Goal: Communication & Community: Answer question/provide support

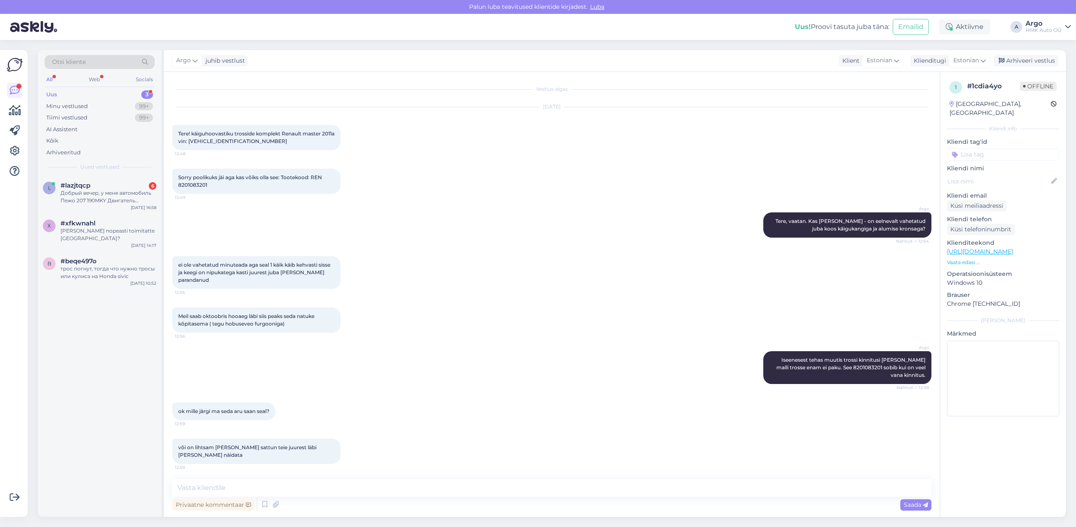
scroll to position [324, 0]
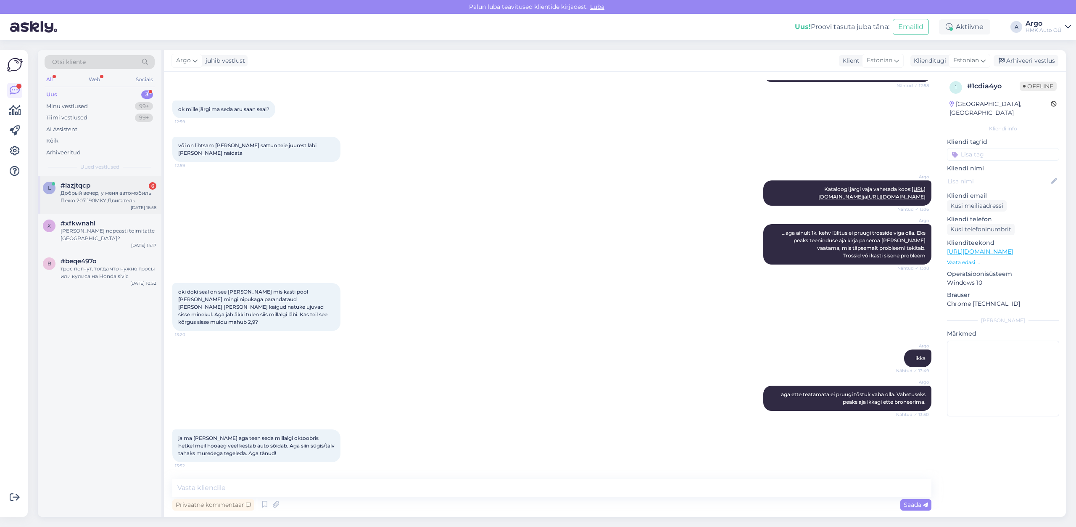
click at [96, 192] on div "Добрый вечер, у меня автомобиль Пежо 207 190MKY Двигатель последние несколько д…" at bounding box center [109, 196] width 96 height 15
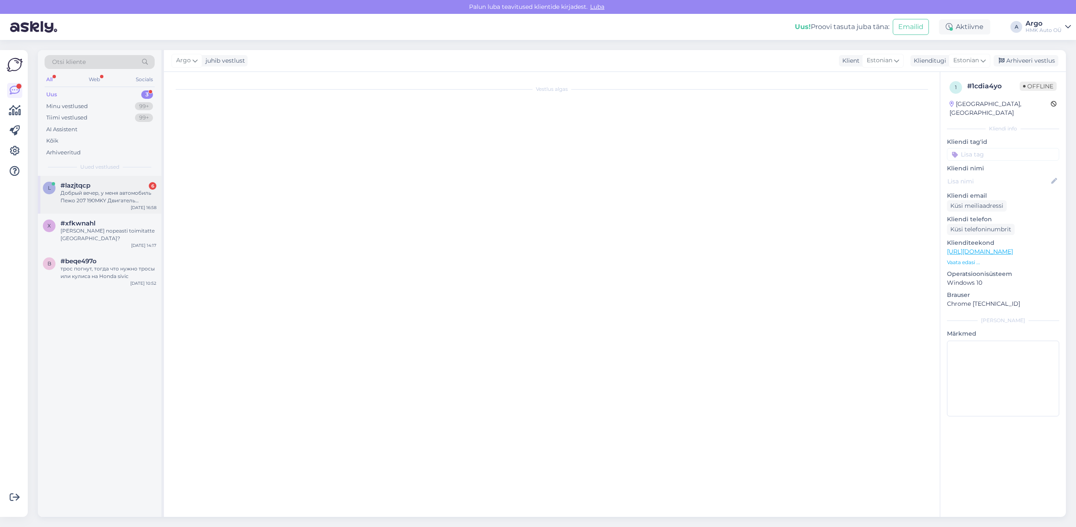
scroll to position [0, 0]
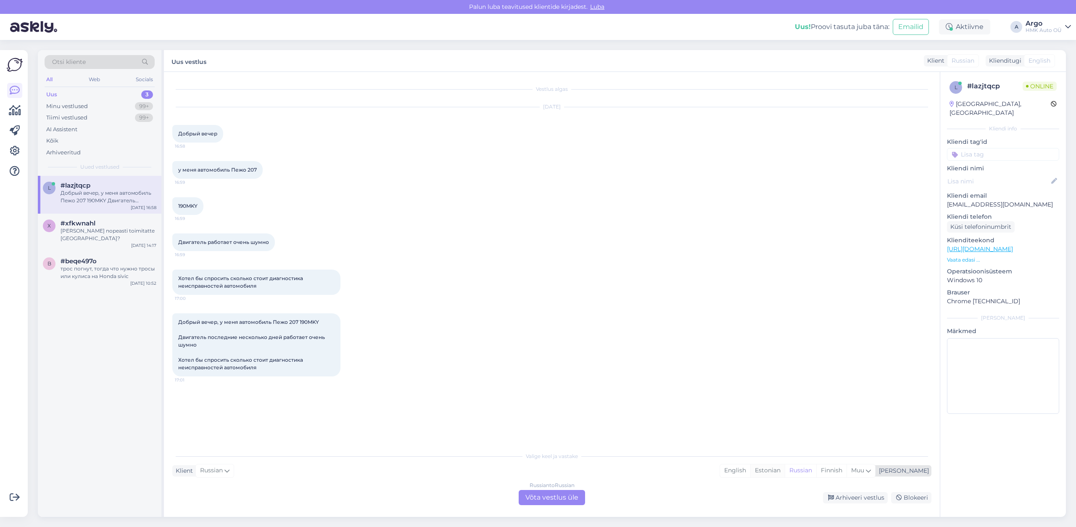
click at [785, 474] on div "Estonian" at bounding box center [767, 470] width 34 height 13
click at [566, 497] on div "Russian to Estonian Võta vestlus üle" at bounding box center [552, 497] width 66 height 15
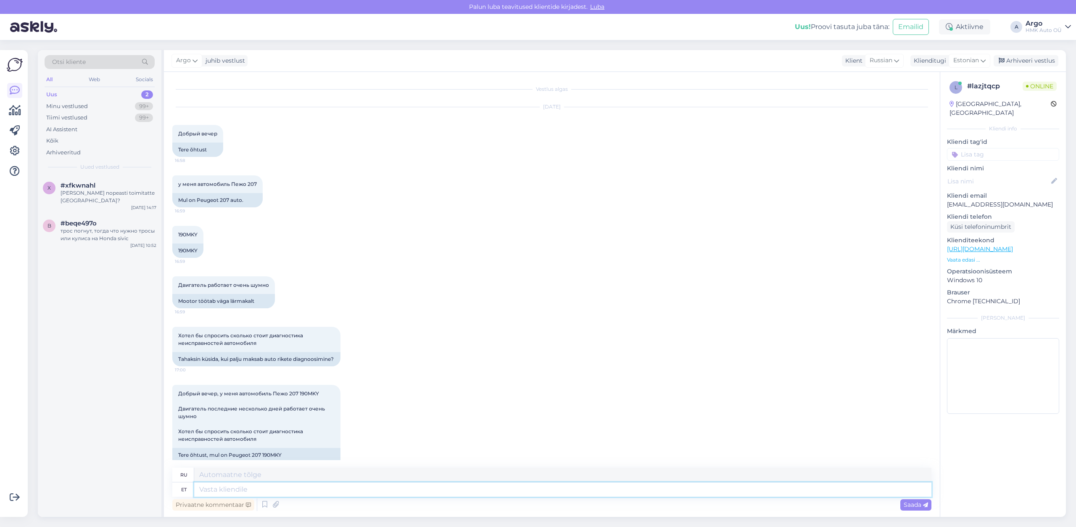
click at [219, 487] on textarea at bounding box center [562, 489] width 737 height 14
paste textarea "[URL][DOMAIN_NAME]"
type textarea "[URL][DOMAIN_NAME]"
type textarea "[URL][DOMAIN_NAME] Miinimum"
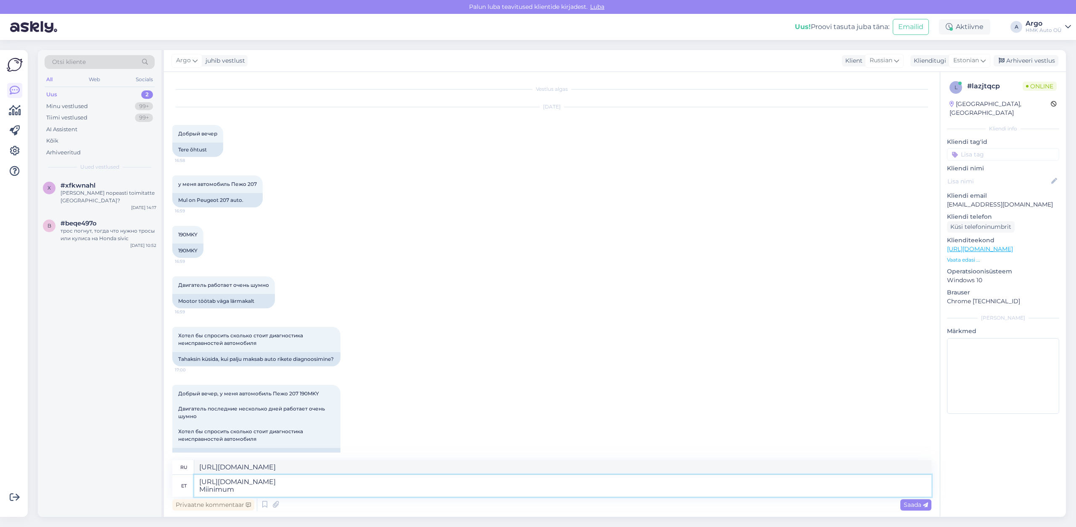
type textarea "[URL][DOMAIN_NAME] Minimum"
type textarea "[URL][DOMAIN_NAME] Miinimum on 0"
type textarea "[URL][DOMAIN_NAME] Минимум"
type textarea "[URL][DOMAIN_NAME] Miinimum on 0,"
type textarea "[URL][DOMAIN_NAME] Минимум 0,"
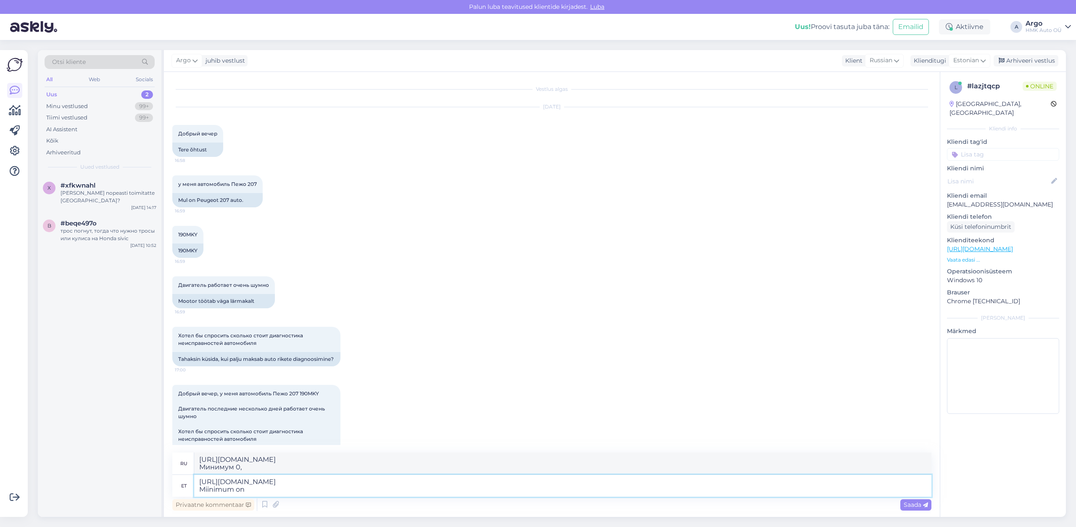
type textarea "[URL][DOMAIN_NAME] Miinimum on"
type textarea "[URL][DOMAIN_NAME] Минимум"
type textarea "[URL][DOMAIN_NAME] Mi"
type textarea "[URL][DOMAIN_NAME] Minimum"
type textarea "[URL][DOMAIN_NAME]"
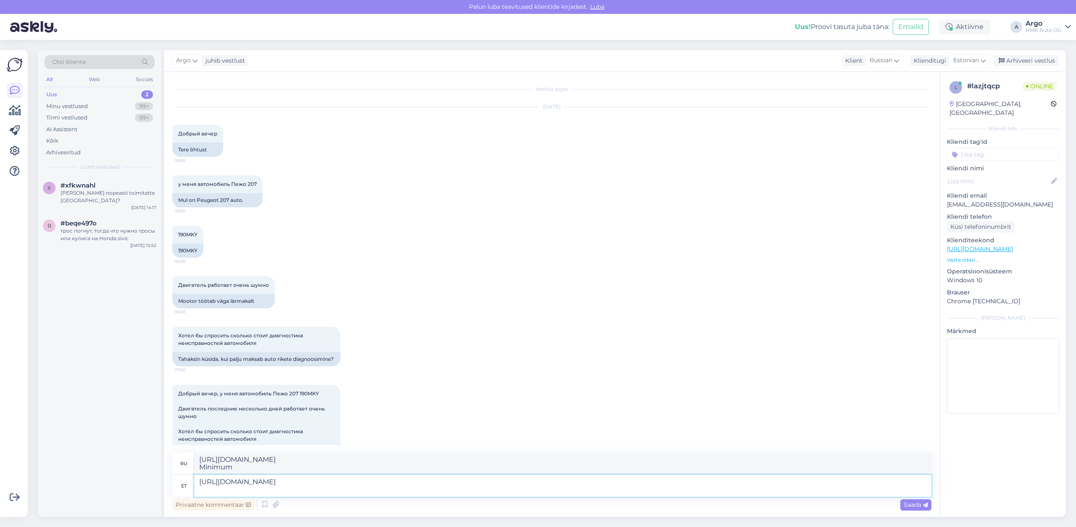
type textarea "[URL][DOMAIN_NAME]"
type textarea "[URL][DOMAIN_NAME] Üle"
type textarea "[URL][DOMAIN_NAME] Over"
type textarea "[URL][DOMAIN_NAME] Üle tunni"
type textarea "[URL][DOMAIN_NAME] Более часа"
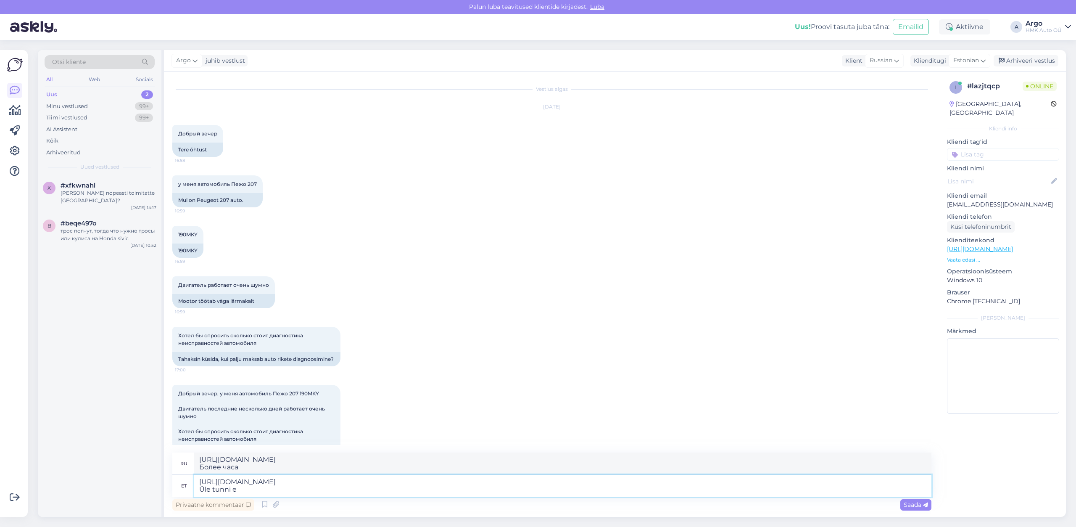
type textarea "[URL][DOMAIN_NAME] Üle tunni ei"
type textarea "[URL][DOMAIN_NAME] Не более часа"
type textarea "[URL][DOMAIN_NAME] Üle tunni"
type textarea "[URL][DOMAIN_NAME] Более часа"
type textarea "[URL][DOMAIN_NAME] Üle tunni esialg"
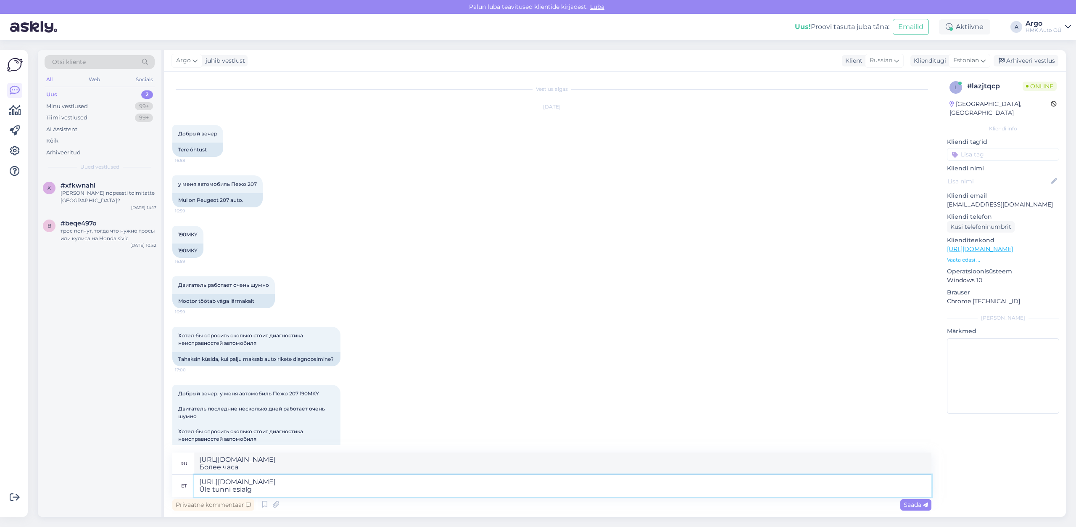
type textarea "[URL][DOMAIN_NAME] Первоначально более часа"
type textarea "[URL][DOMAIN_NAME] Üle tunni"
type textarea "[URL][DOMAIN_NAME] Более часа"
type textarea "[URL][DOMAIN_NAME] Üle tunni ei"
type textarea "[URL][DOMAIN_NAME] Не более часа"
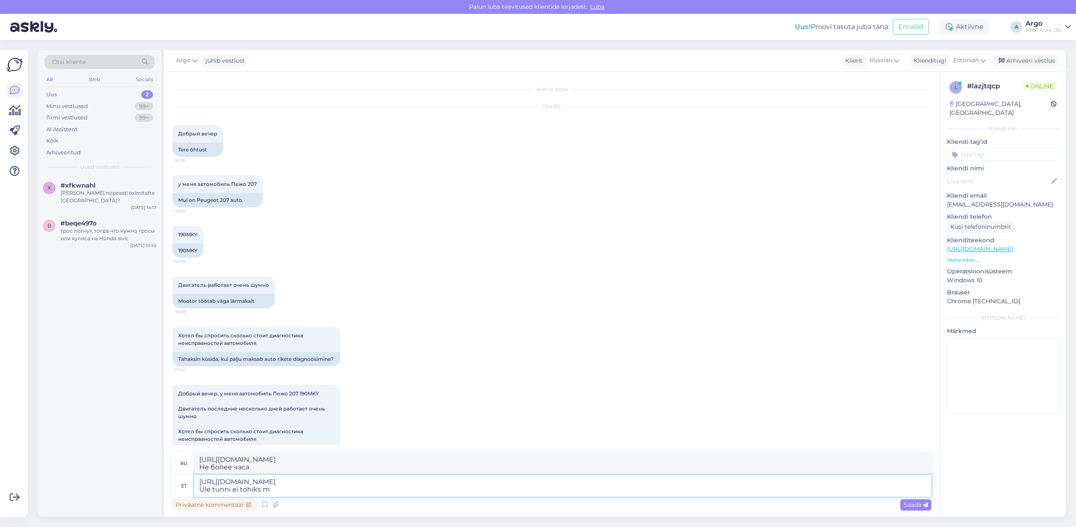
type textarea "[URL][DOMAIN_NAME] Üle tunni ei tohiks mi"
type textarea "[URL][DOMAIN_NAME] Не должно превышать часа"
type textarea "[URL][DOMAIN_NAME] Üle tunni ei tohiks minna"
type textarea "[URL][DOMAIN_NAME] Это не должно занять больше часа."
type textarea "[URL][DOMAIN_NAME] Üle tunni ei tohiks minna, e"
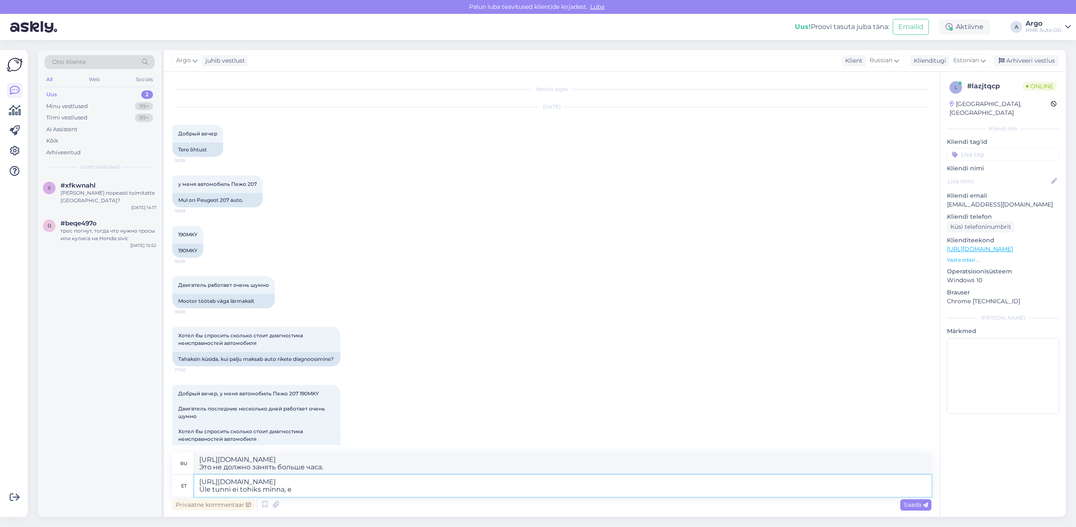
type textarea "[URL][DOMAIN_NAME] Это не должно занять больше часа,"
type textarea "[URL][DOMAIN_NAME] Üle tunni ei tohiks minna, et"
type textarea "[URL][DOMAIN_NAME] Это не должно занять больше часа."
type textarea "[URL][DOMAIN_NAME] Üle tunni ei tohiks minna, et diagnoos p"
type textarea "[URL][DOMAIN_NAME] Диагностика не должна занять больше часа."
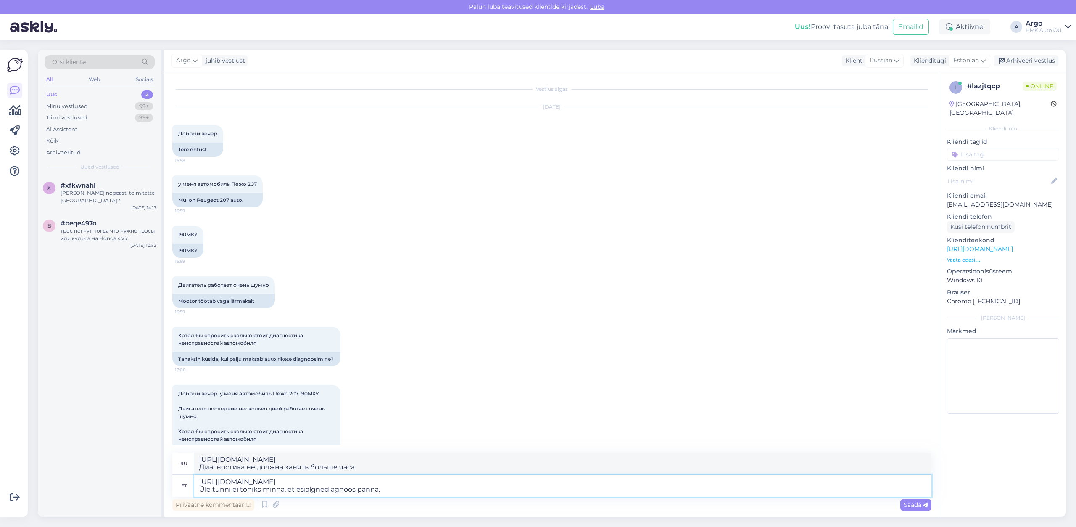
type textarea "[URL][DOMAIN_NAME] Üle tunni ei tohiks minna, et esialgne diagnoos panna."
type textarea "[URL][DOMAIN_NAME] Предварительная диагностика не должна занять более часа."
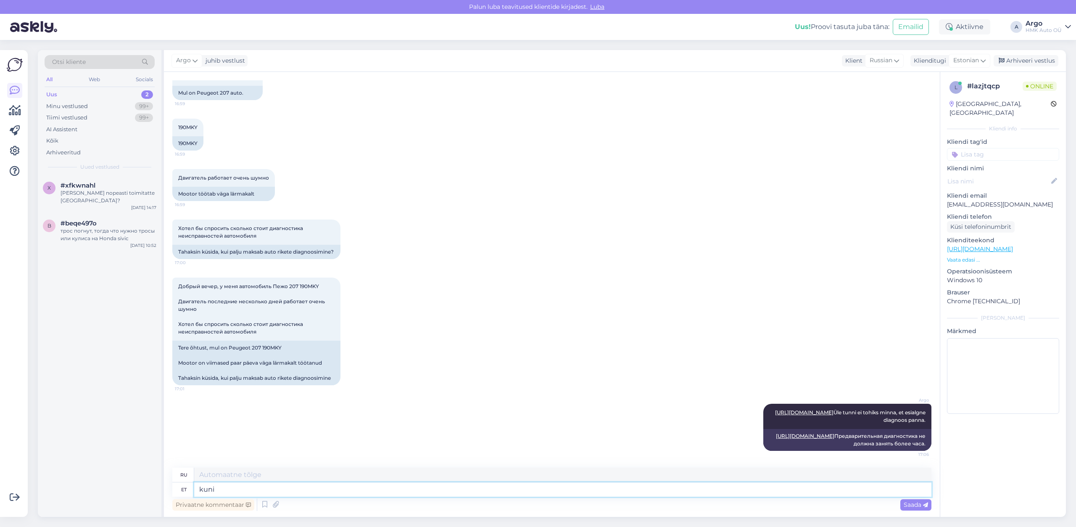
type textarea "kuni"
type textarea "до"
type textarea "kuni"
type textarea "до"
type textarea "k"
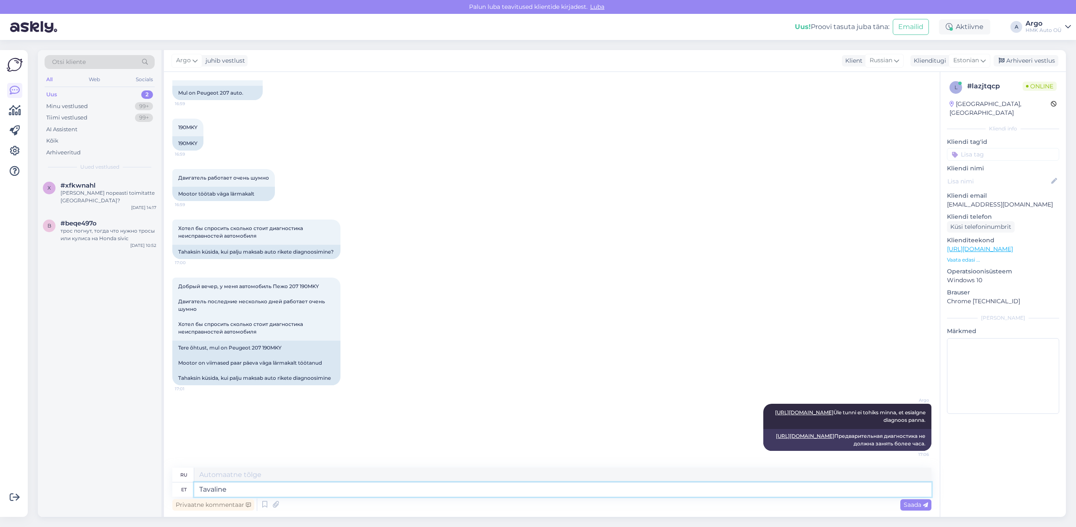
type textarea "Tavaline l"
type textarea "Нормальный"
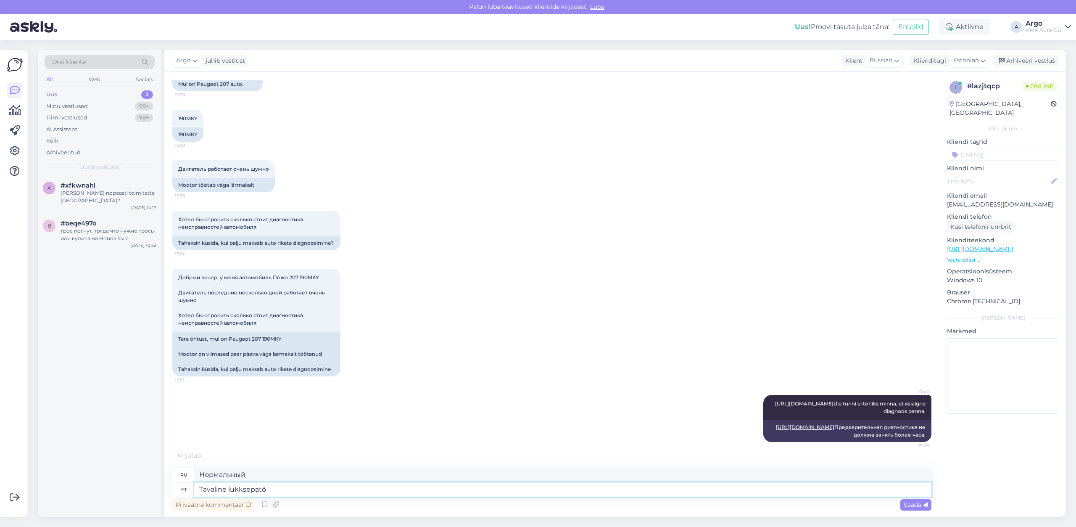
type textarea "Tavaline lukksepatöö"
type textarea "Стандартные слесарные работы"
type textarea "ukksepatöö"
type textarea "плотницкие работы"
type textarea "Lukksepatöö"
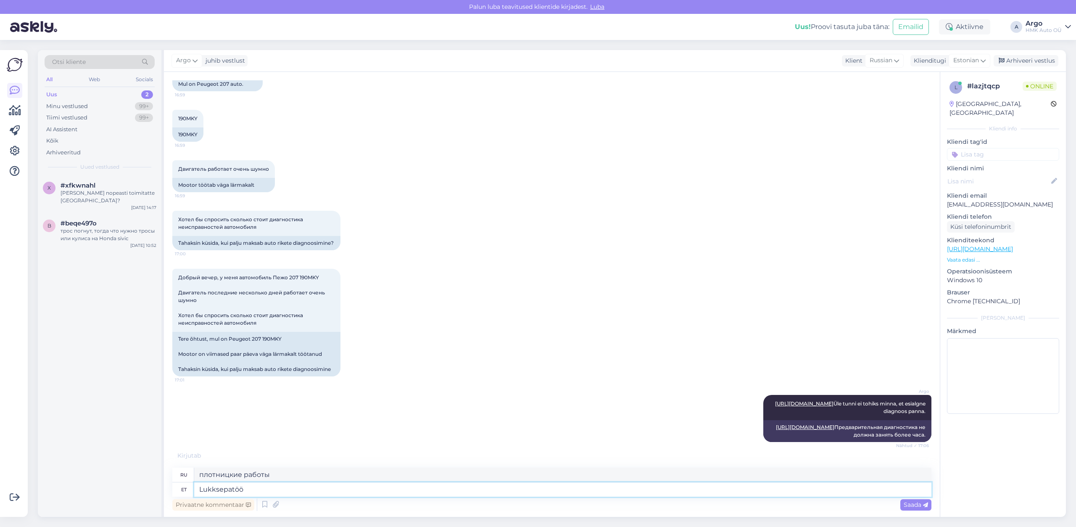
type textarea "Слесарные работы"
type textarea "Lukksepatöö, mi"
type textarea "Слесарные работы,"
type textarea "Lukksepatöö, mitte"
type textarea "Слесарное дело, не"
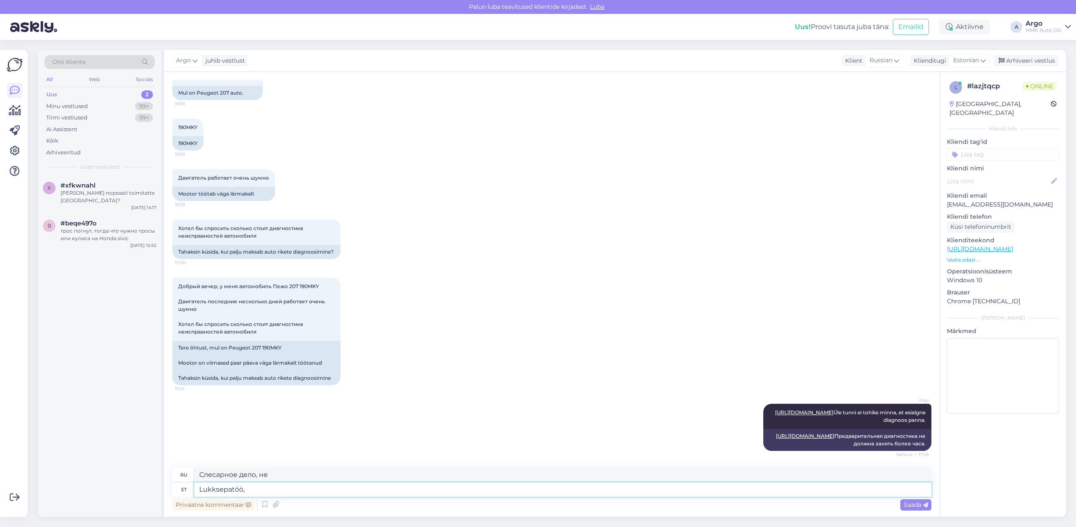
type textarea "Lukksepatöö,"
type textarea "Слесарные работы,"
type textarea "Lukksepatöö"
type textarea "Слесарные работы"
type textarea "Lukksepatöö 62.-"
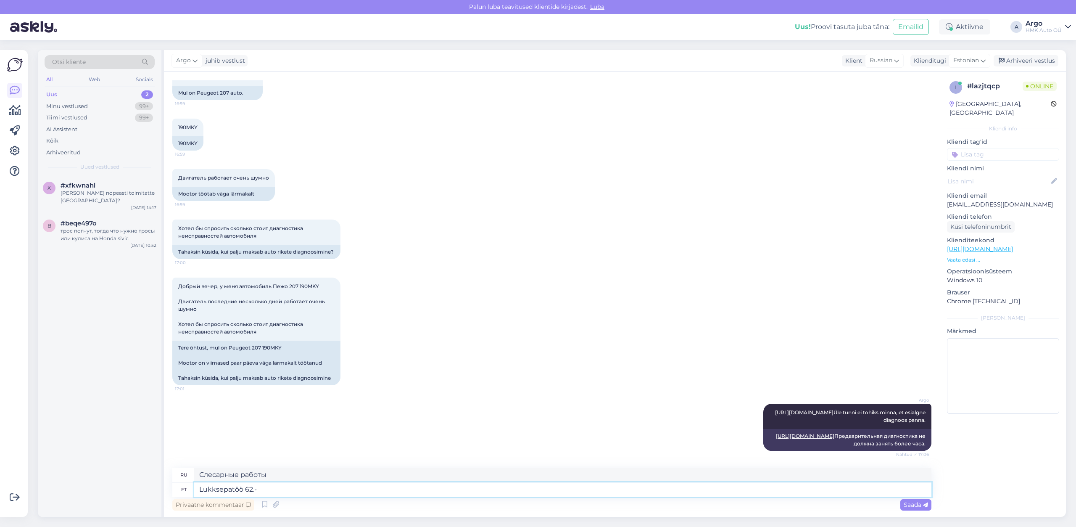
type textarea "Слесарные работы 62.-"
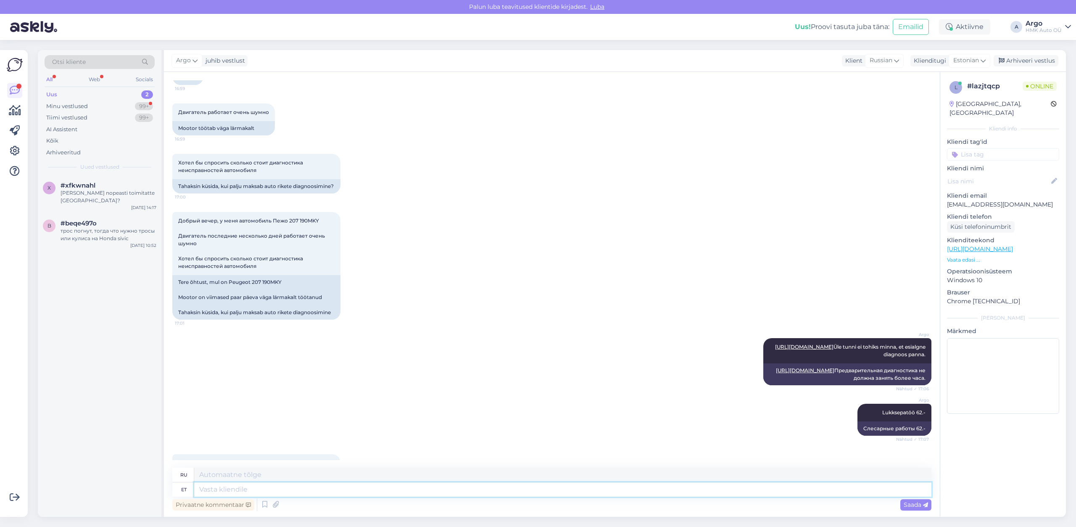
scroll to position [253, 0]
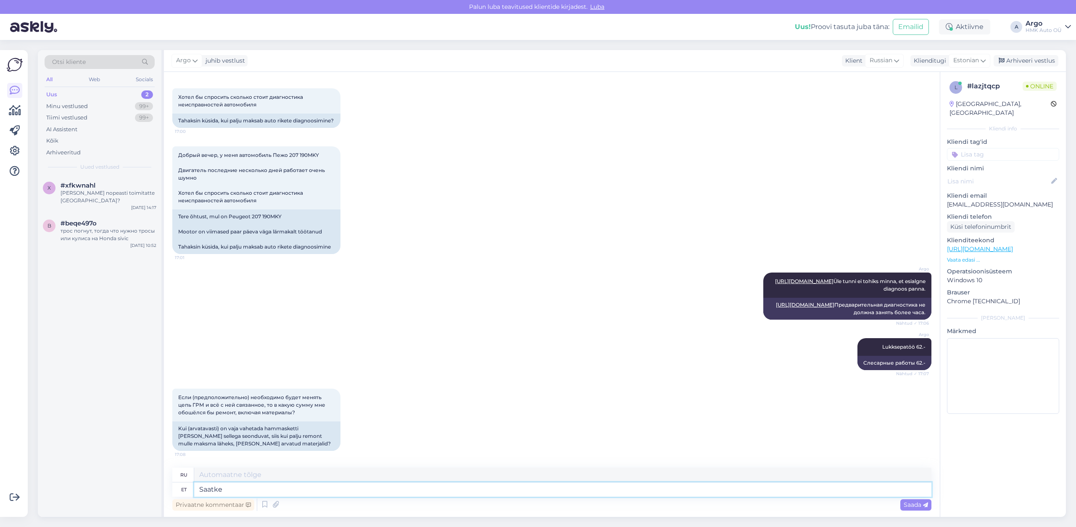
type textarea "Saatke"
type textarea "Отправлять"
type textarea "Saatke päring e"
type textarea "Отправить запрос"
type textarea "Saatke päring e-"
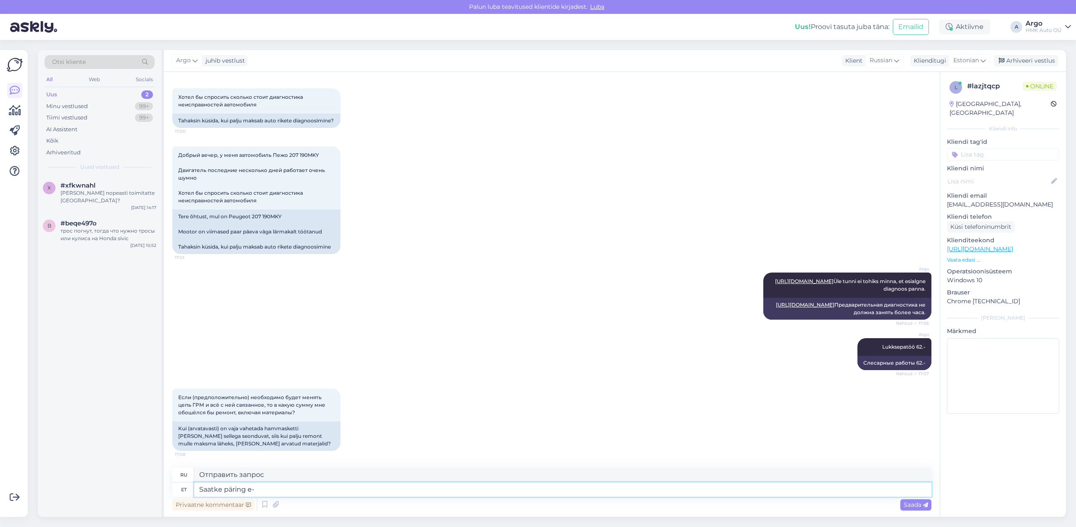
type textarea "Отправить запрос по электронной почте"
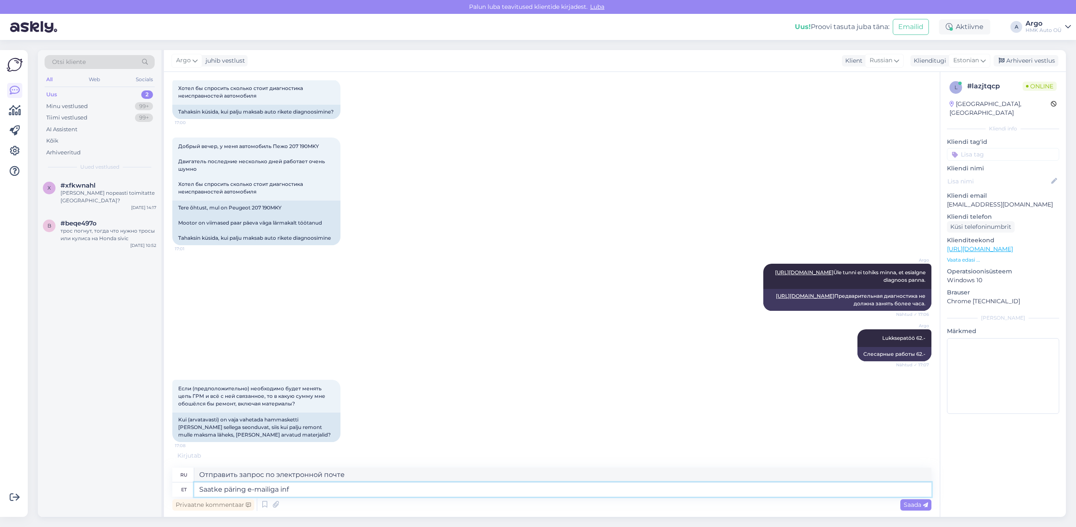
type textarea "Saatke päring e-mailiga info"
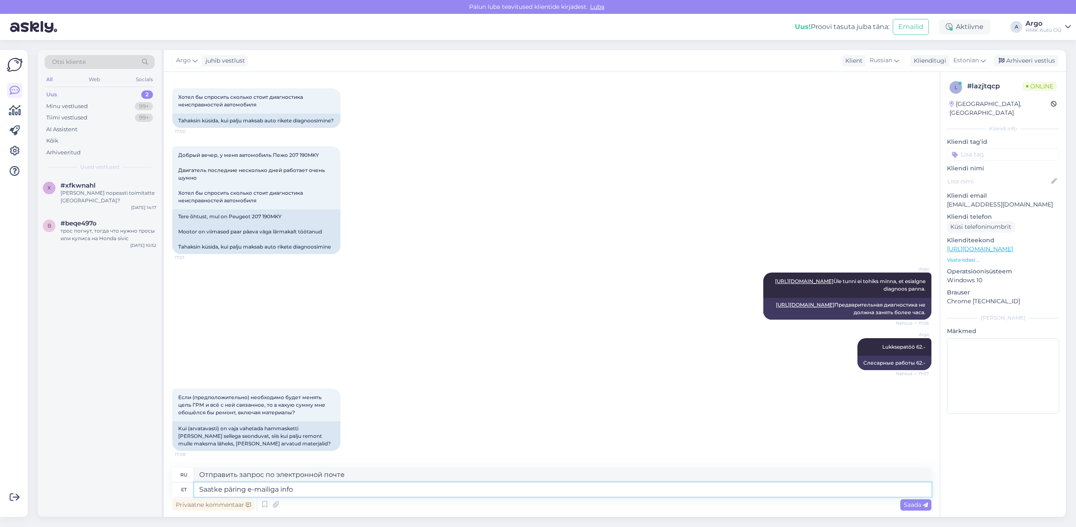
type textarea "Отправьте запрос по электронной почте для получения информации"
type textarea "Saatke päring e-mailiga info@"
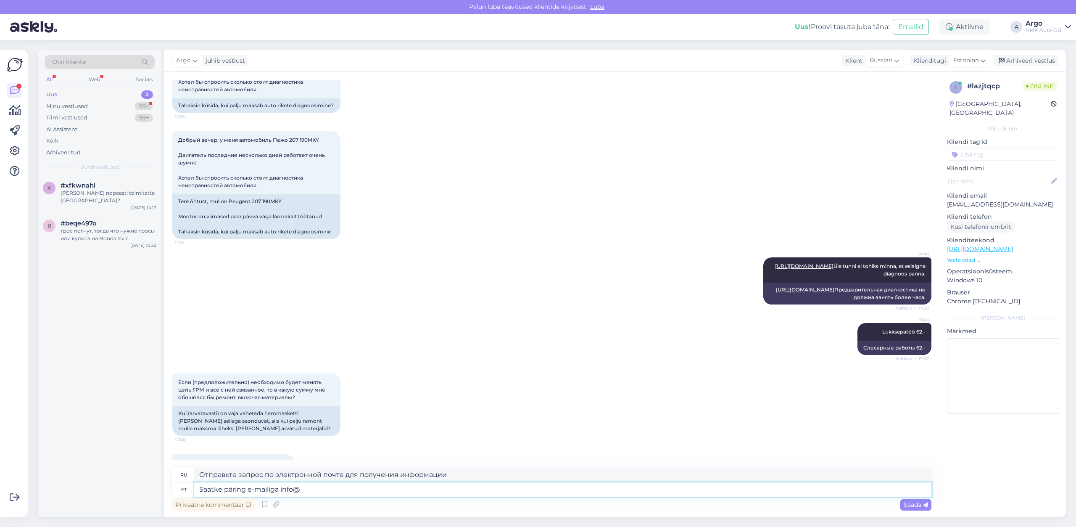
scroll to position [304, 0]
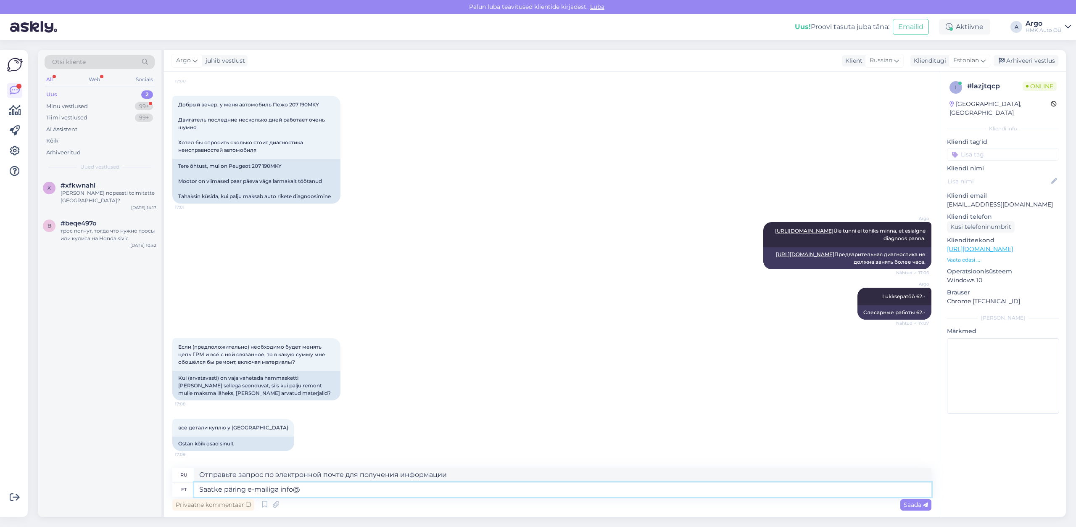
type textarea "Отправьте Ваш запрос по электронной почте info@"
type textarea "Saatke päring e-mailiga [EMAIL_ADDRESS][DOMAIN_NAME]"
type textarea "Отправьте запрос по электронной почте [EMAIL_ADDRESS][DOMAIN_NAME]"
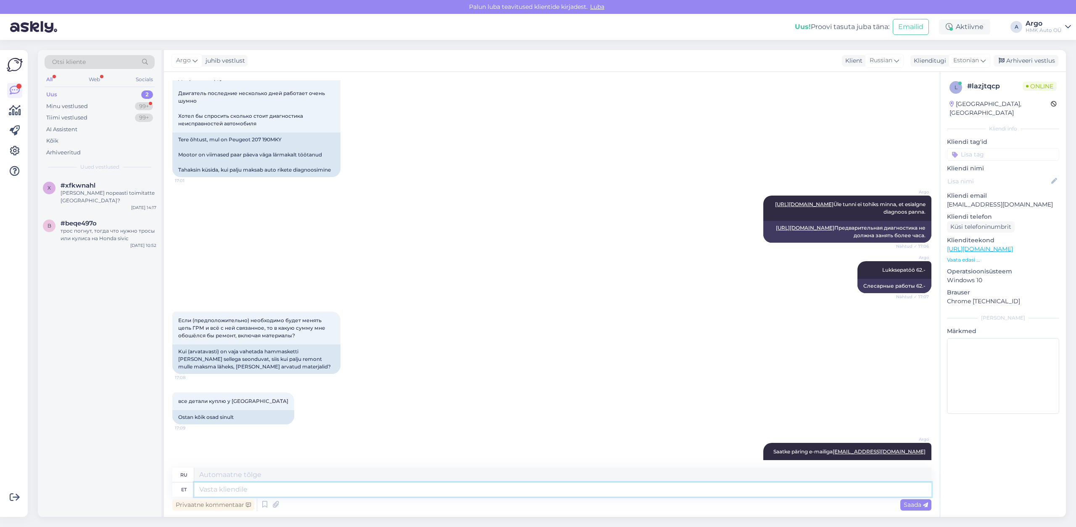
scroll to position [405, 0]
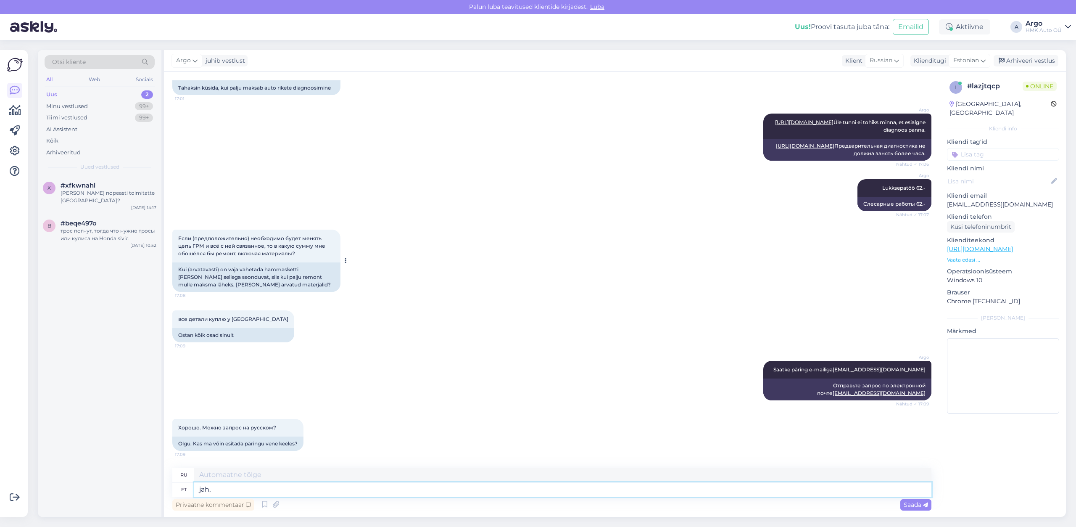
type textarea "jah, i"
type textarea "да,"
type textarea "jah, ikka"
type textarea "да, все еще"
type textarea "jah, ikka võib"
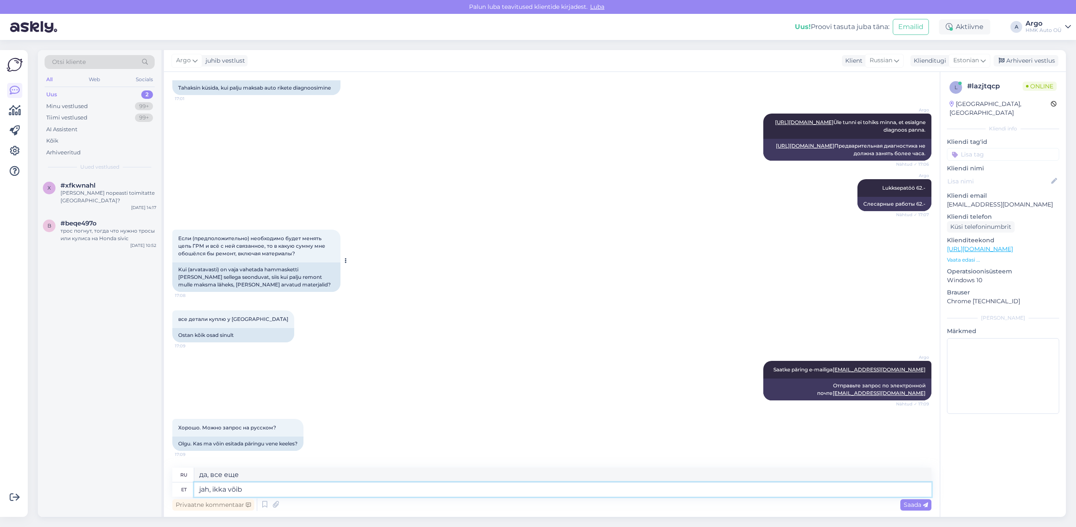
type textarea "да, ты можешь"
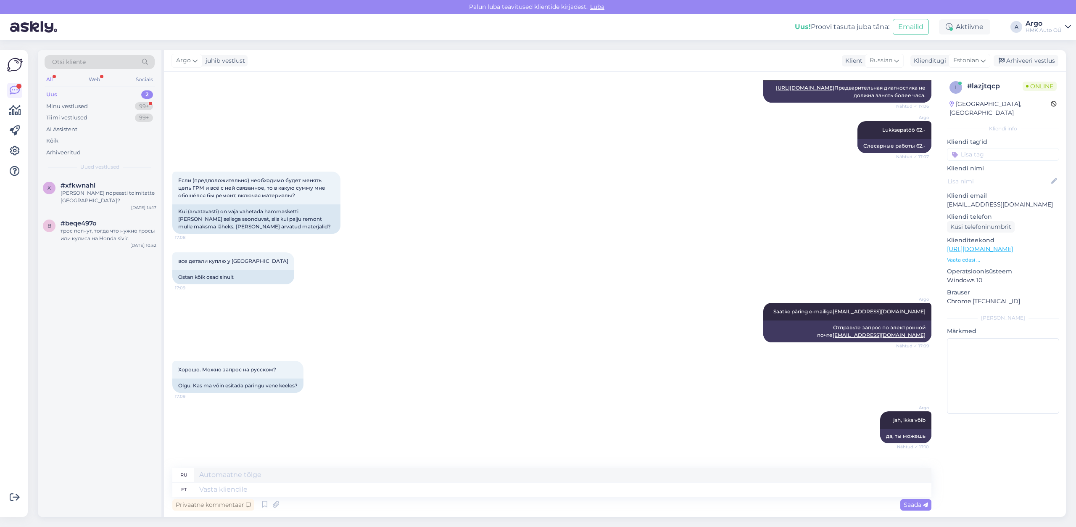
scroll to position [506, 0]
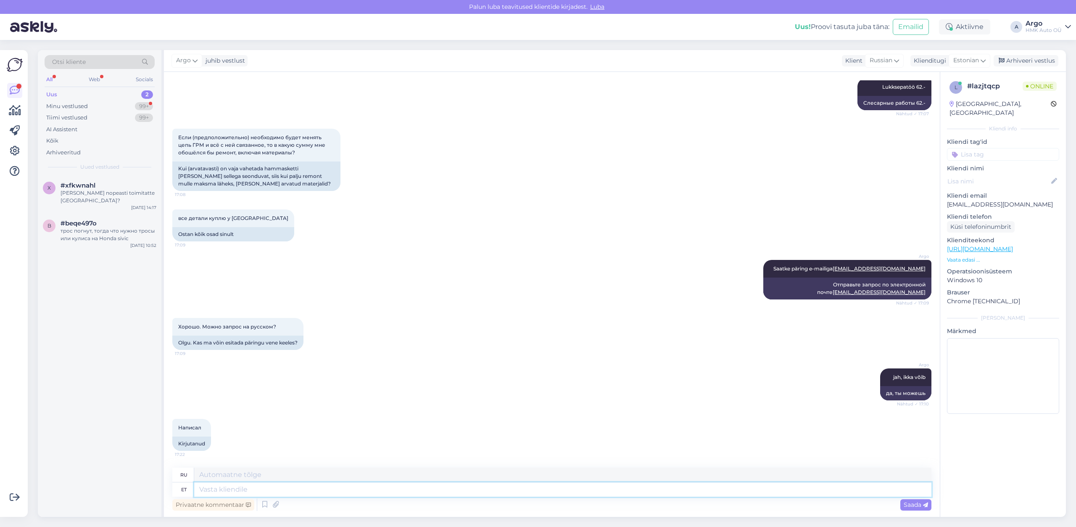
click at [219, 488] on textarea at bounding box center [562, 489] width 737 height 14
type textarea "Jah, n"
type textarea "Да,"
type textarea "Jah, nägin"
type textarea "Да, я видел."
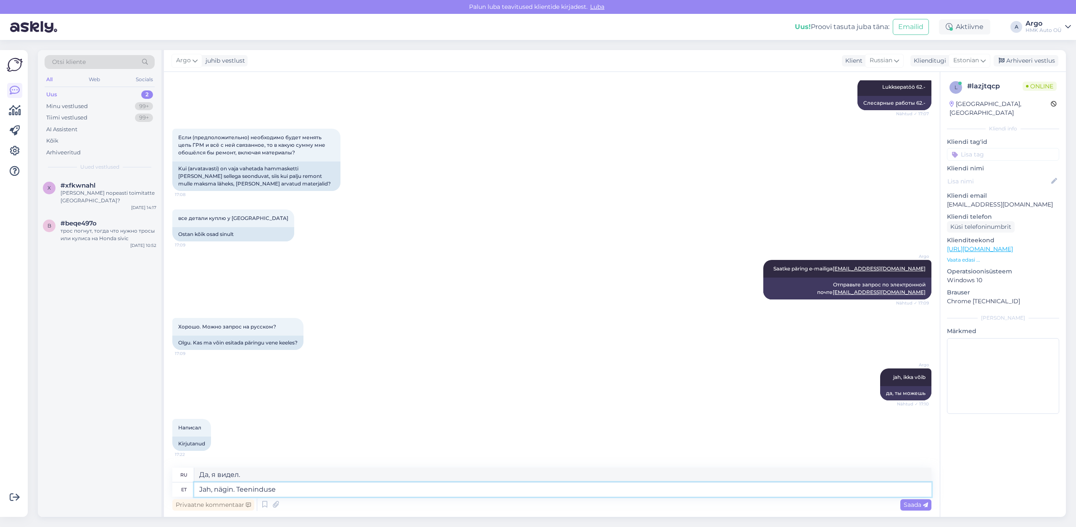
type textarea "Jah, nägin. Teeninduse"
type textarea "Да, я видел. Сервис."
type textarea "Jah, nägin. Teeninduse pool"
type textarea "Да, я видел. Сервисная сторона."
type textarea "Jah, nägin. Teeninduse pool vastab"
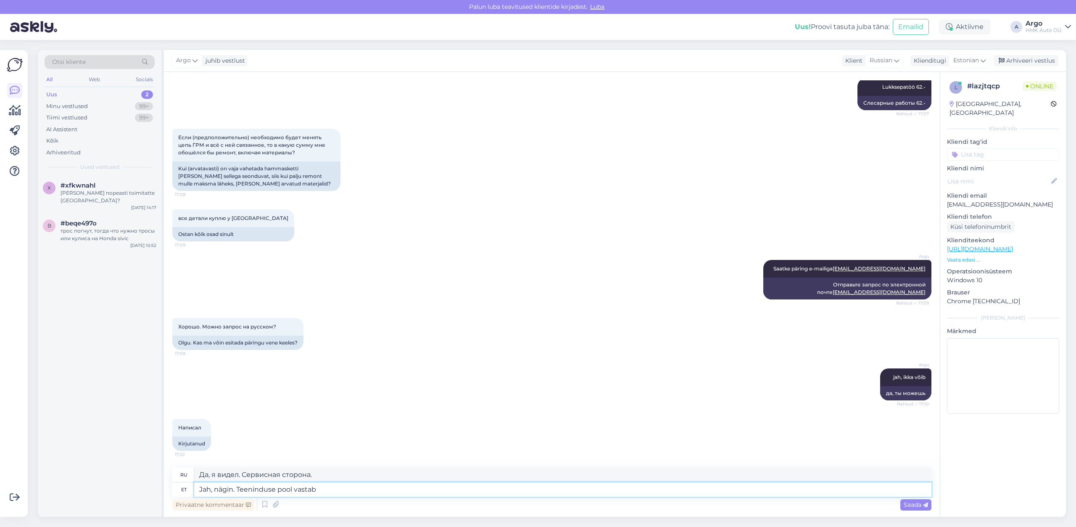
type textarea "Да, я видел. Служба поддержки ответит."
type textarea "Jah, nägin. Teeninduse pool vastab teile i"
type textarea "Да, я видел. Вам ответят в сервисной службе."
type textarea "Jah, nägin. Teeninduse pool vastab teile ise"
type textarea "Да, я видел. Сервисная служба вам ответит сама."
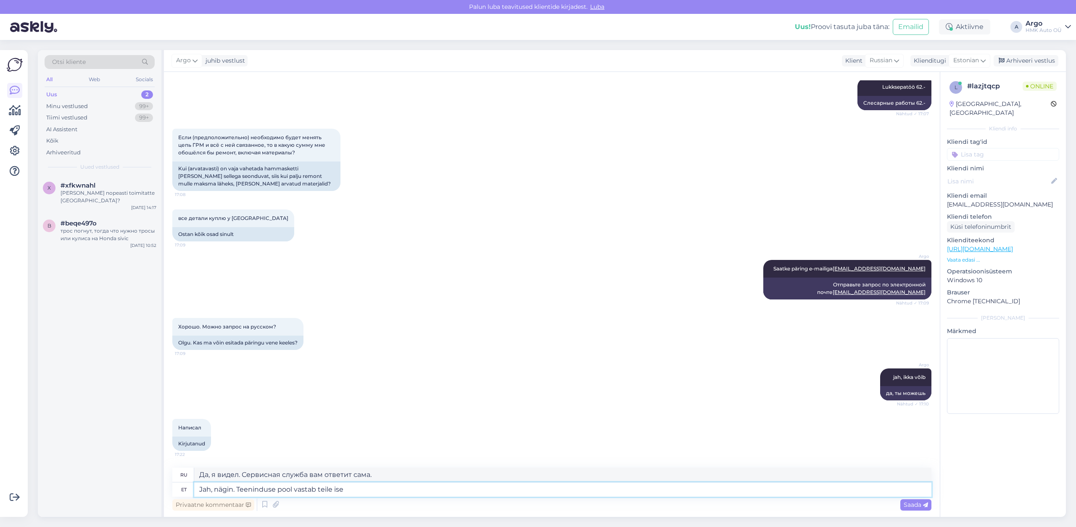
type textarea "Jah, nägin. Teenindus vastab teile ise"
type textarea "Да, я видел. Сервис сам вам ответит."
